Goal: Navigation & Orientation: Find specific page/section

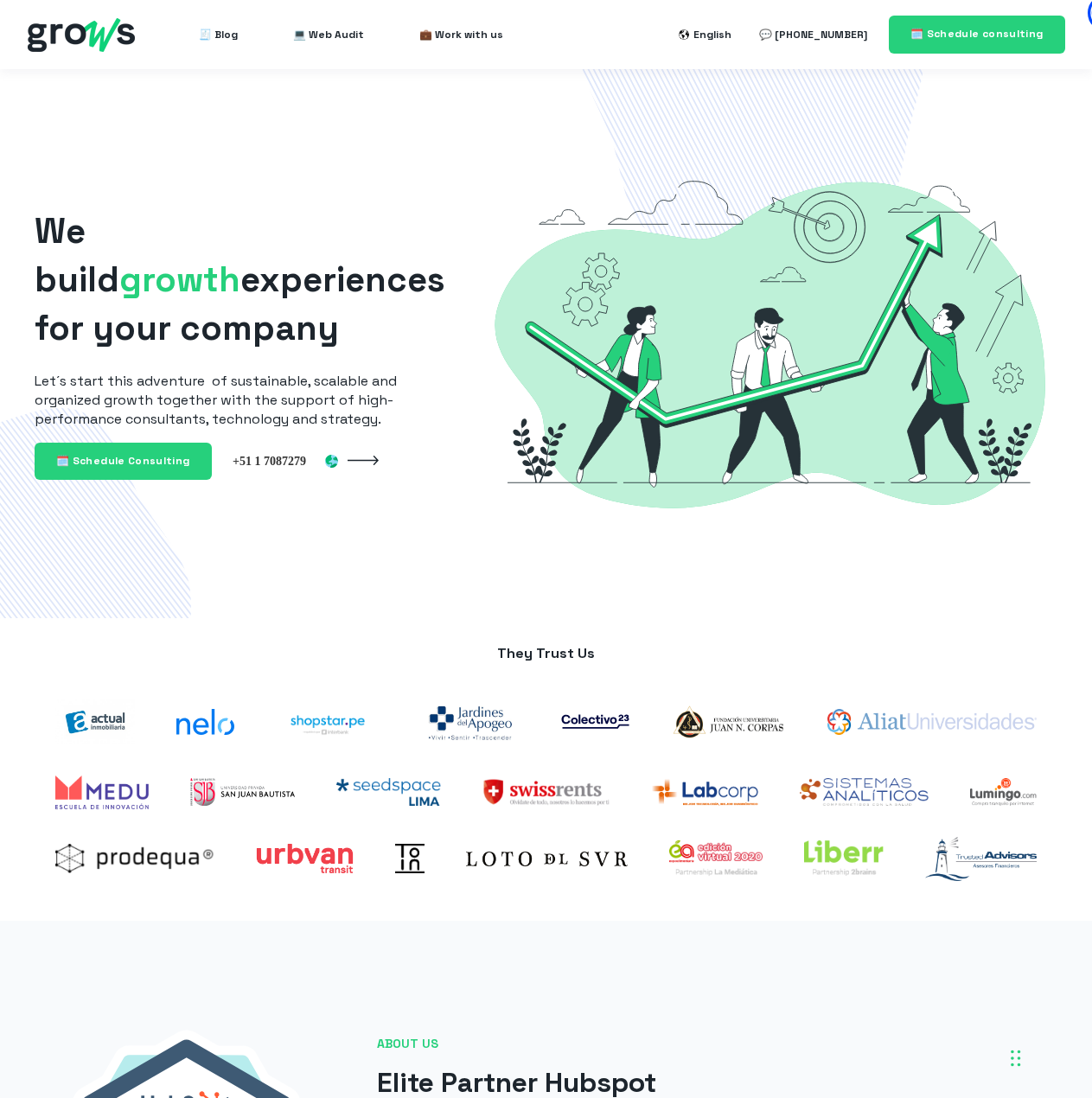
click at [904, 545] on div at bounding box center [770, 344] width 576 height 438
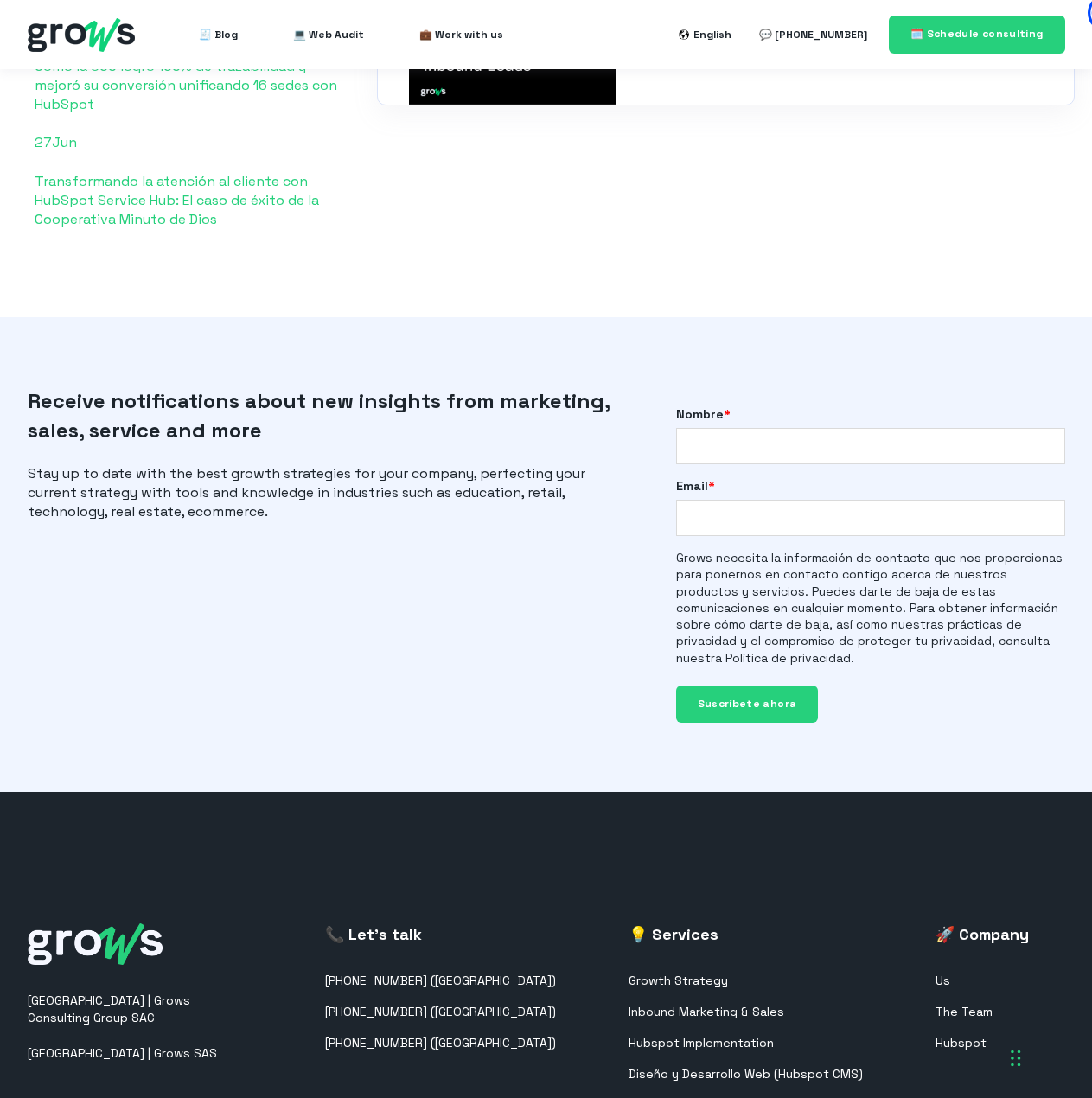
scroll to position [3934, 0]
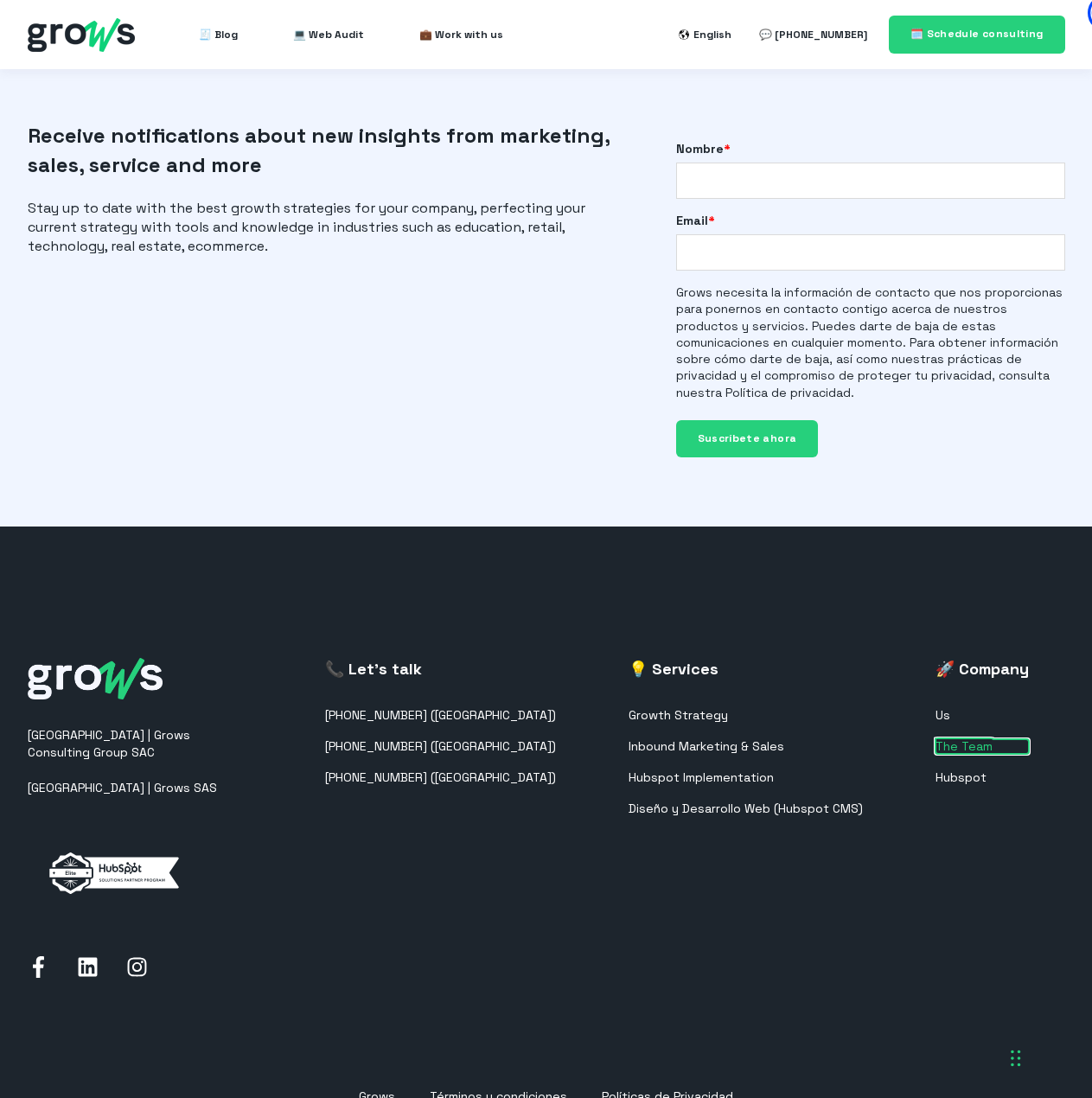
click at [954, 739] on link "The Team" at bounding box center [981, 746] width 93 height 14
click at [961, 739] on link "The Team" at bounding box center [981, 746] width 93 height 14
click at [951, 739] on link "The Team" at bounding box center [981, 746] width 93 height 14
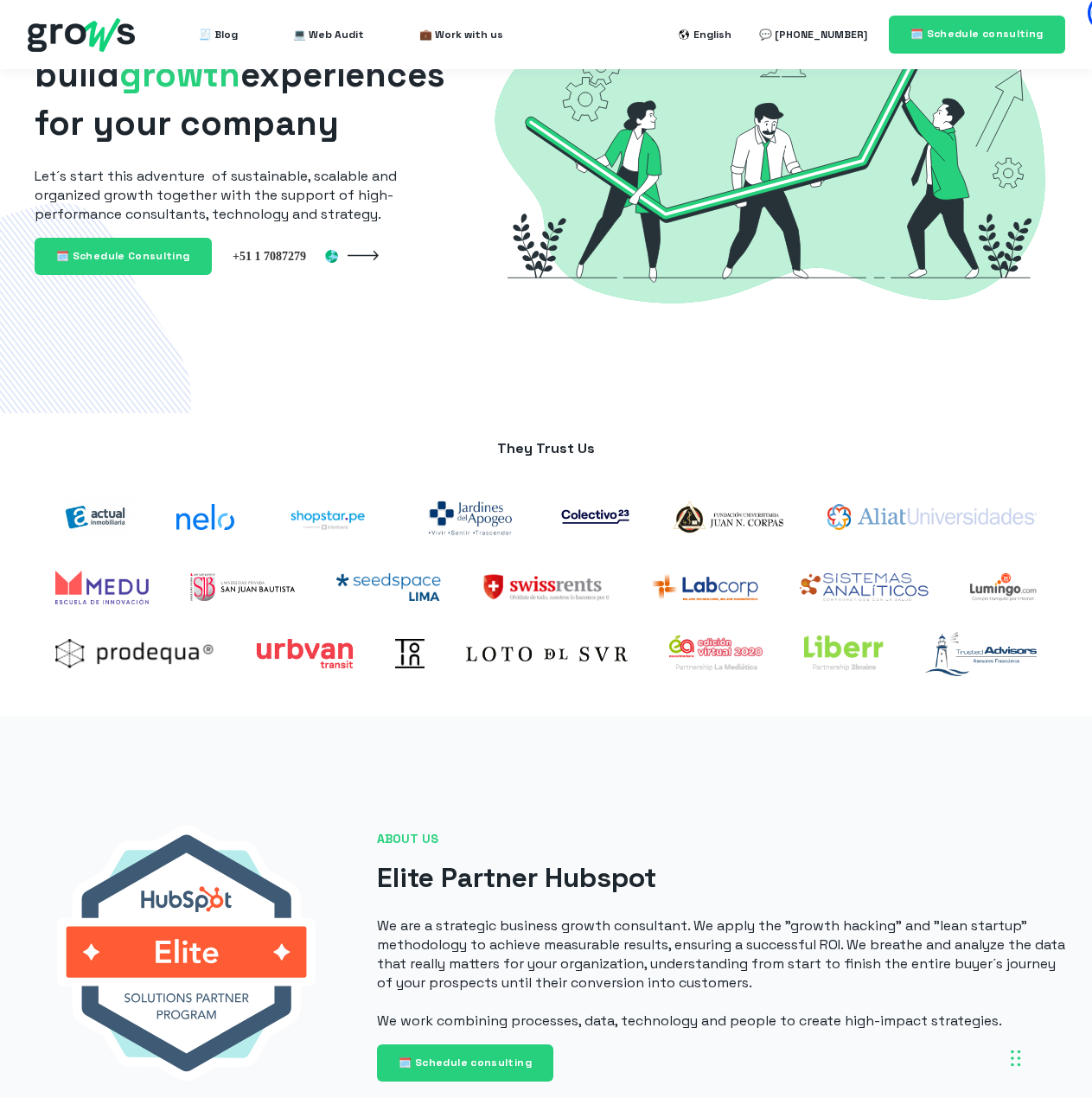
scroll to position [0, 0]
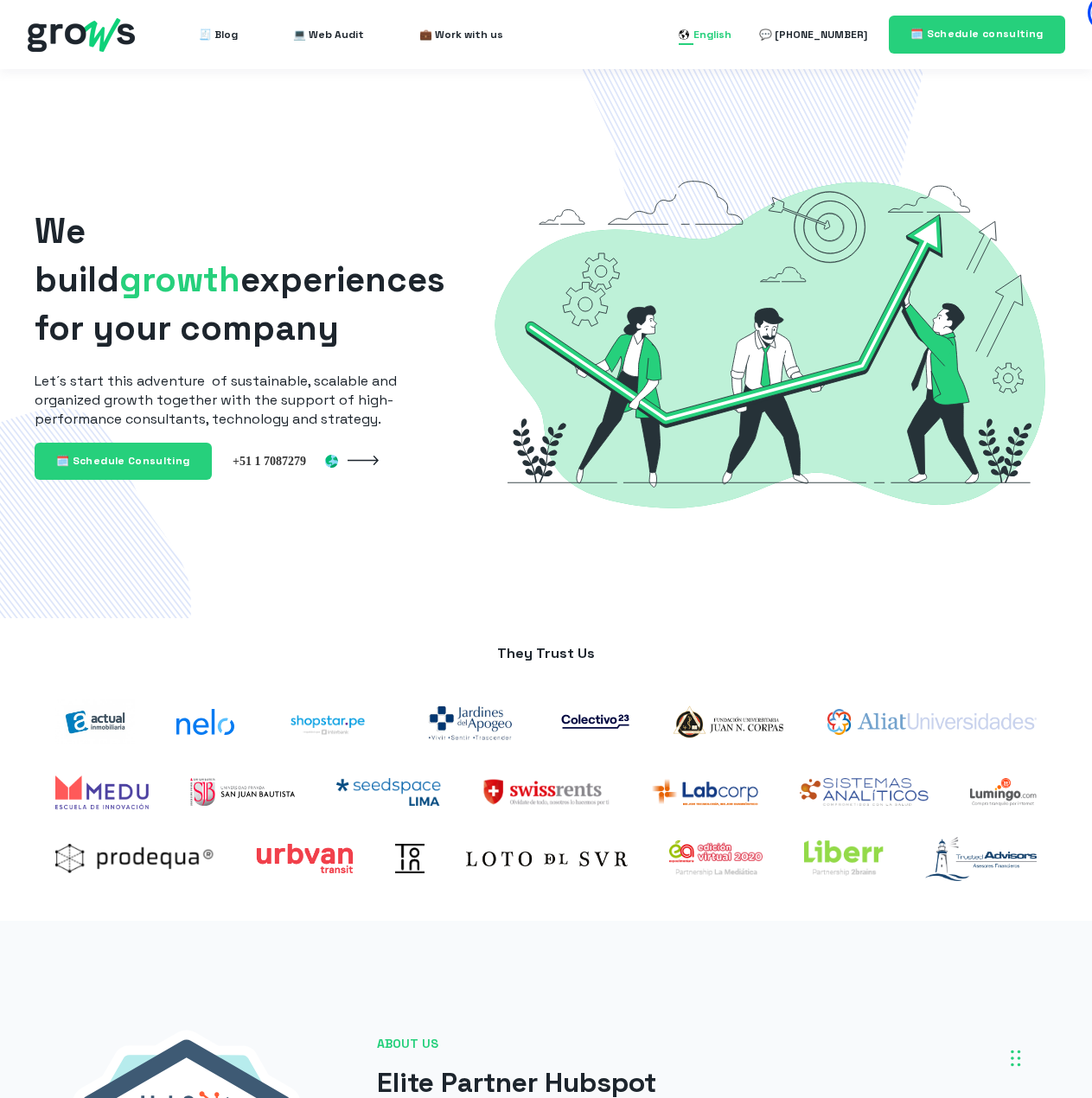
click at [732, 35] on div "English" at bounding box center [712, 35] width 38 height 21
click at [706, 92] on link "Español" at bounding box center [683, 96] width 44 height 14
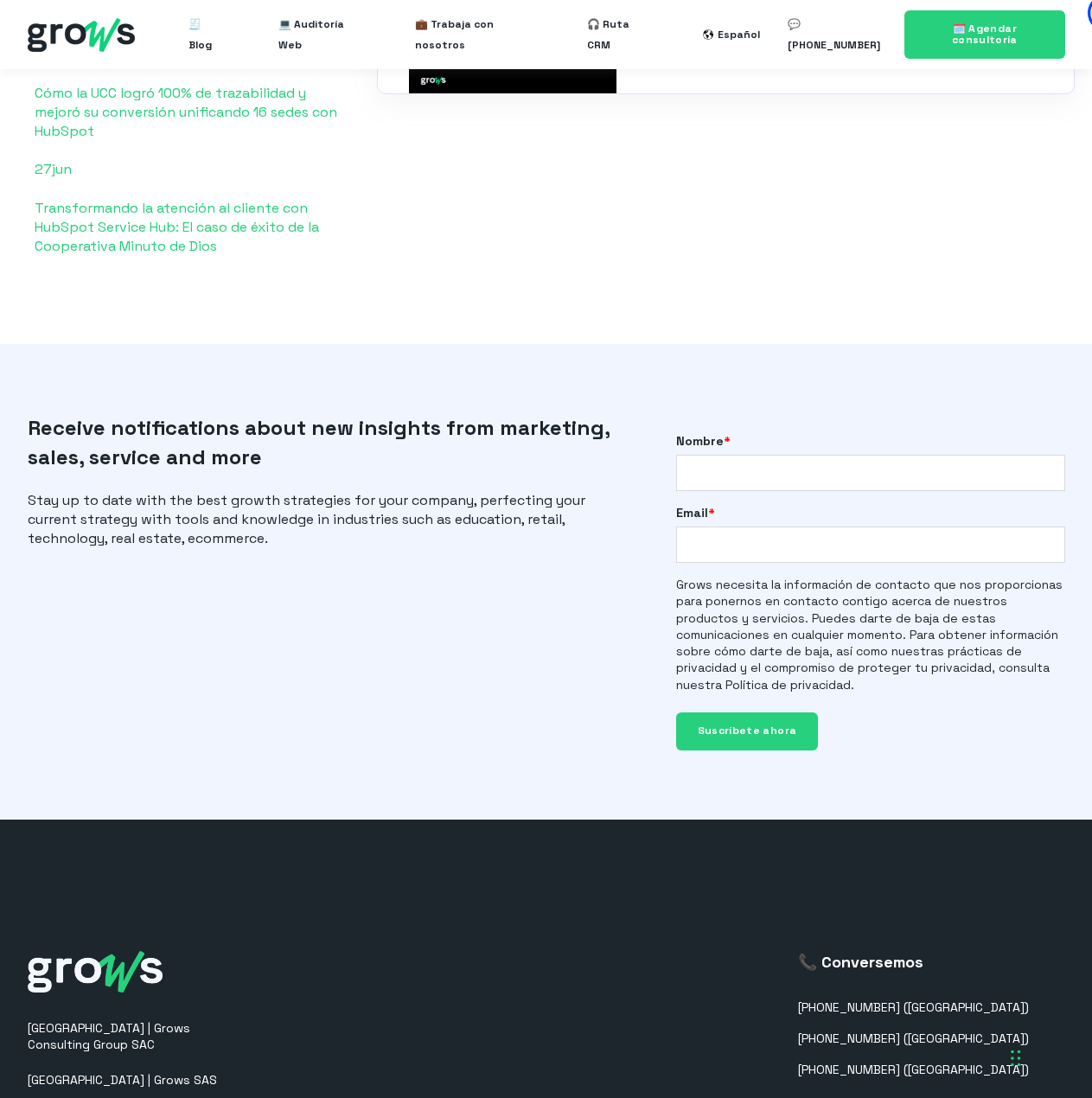
scroll to position [4145, 0]
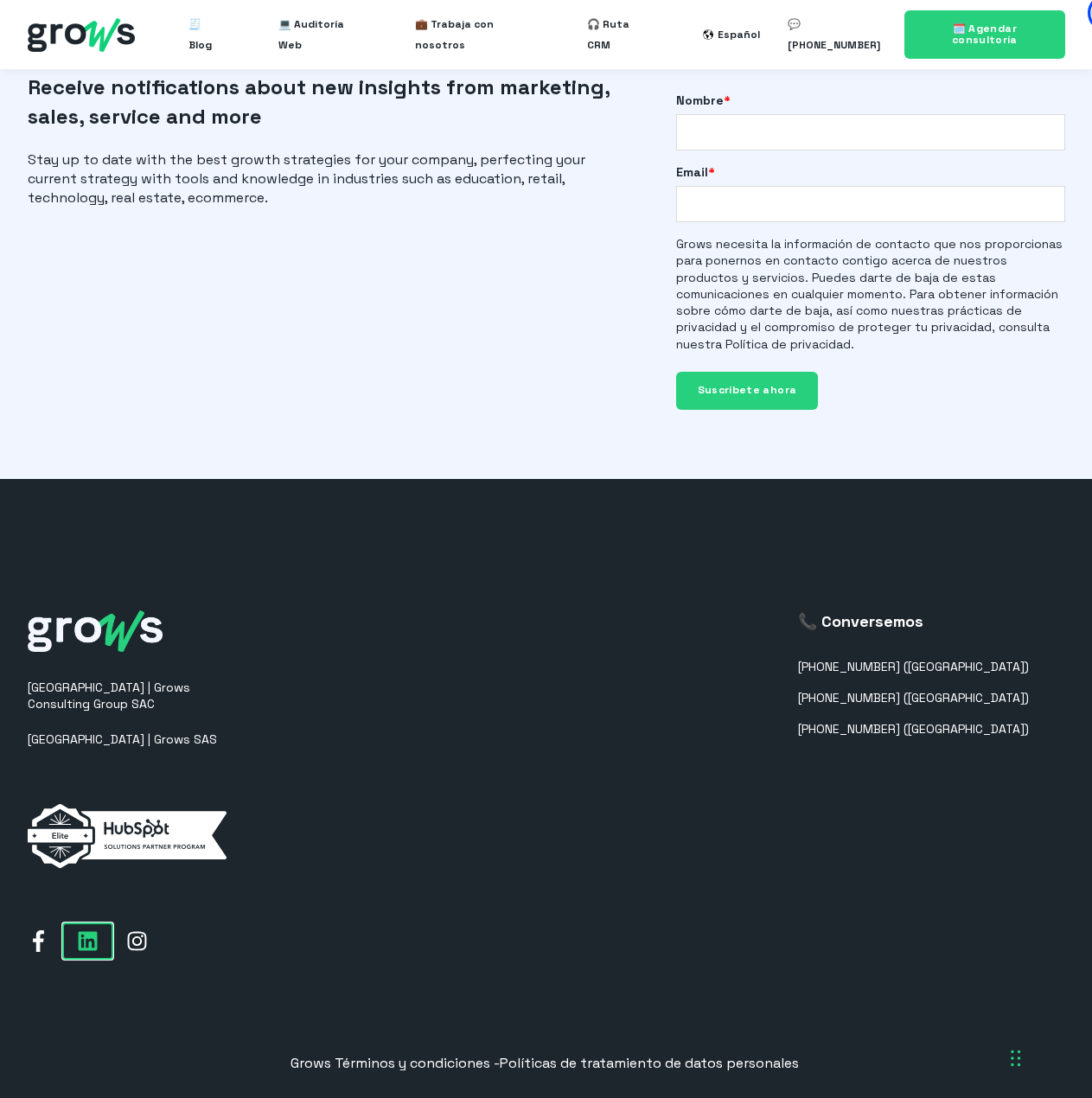
drag, startPoint x: 89, startPoint y: 897, endPoint x: 99, endPoint y: 891, distance: 11.7
click at [89, 932] on icon at bounding box center [87, 941] width 19 height 19
